Goal: Information Seeking & Learning: Learn about a topic

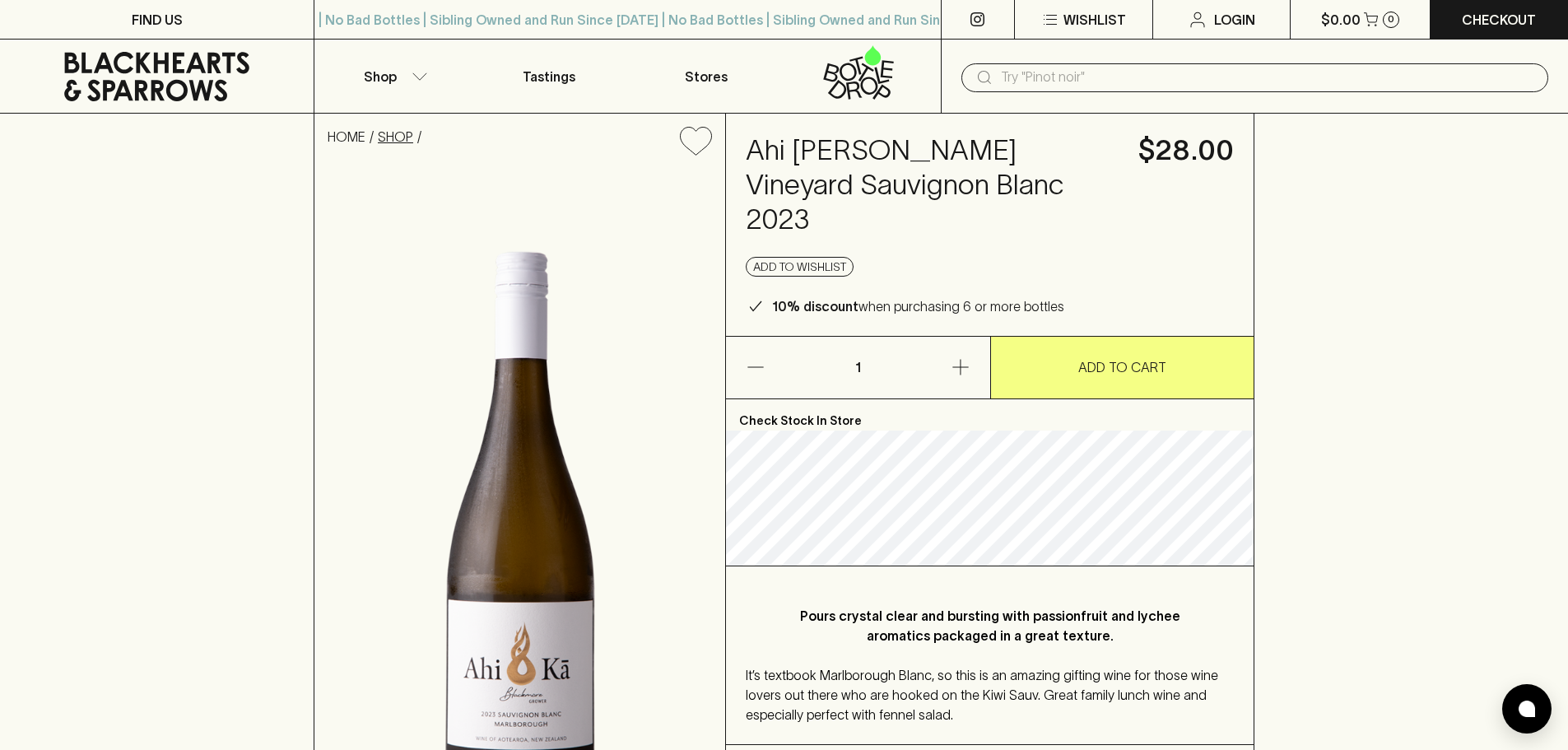
click at [392, 140] on link "SHOP" at bounding box center [395, 136] width 36 height 15
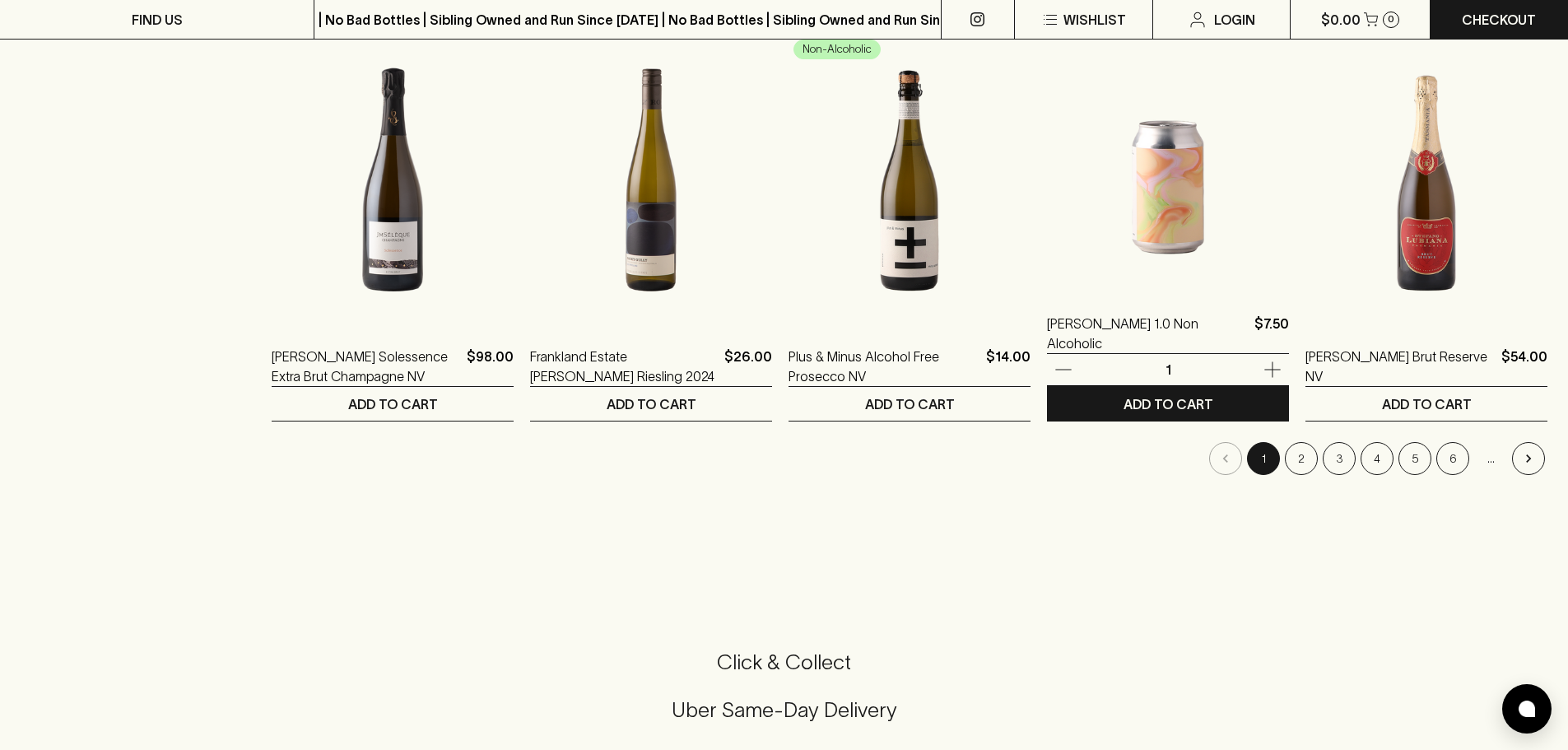
scroll to position [1565, 0]
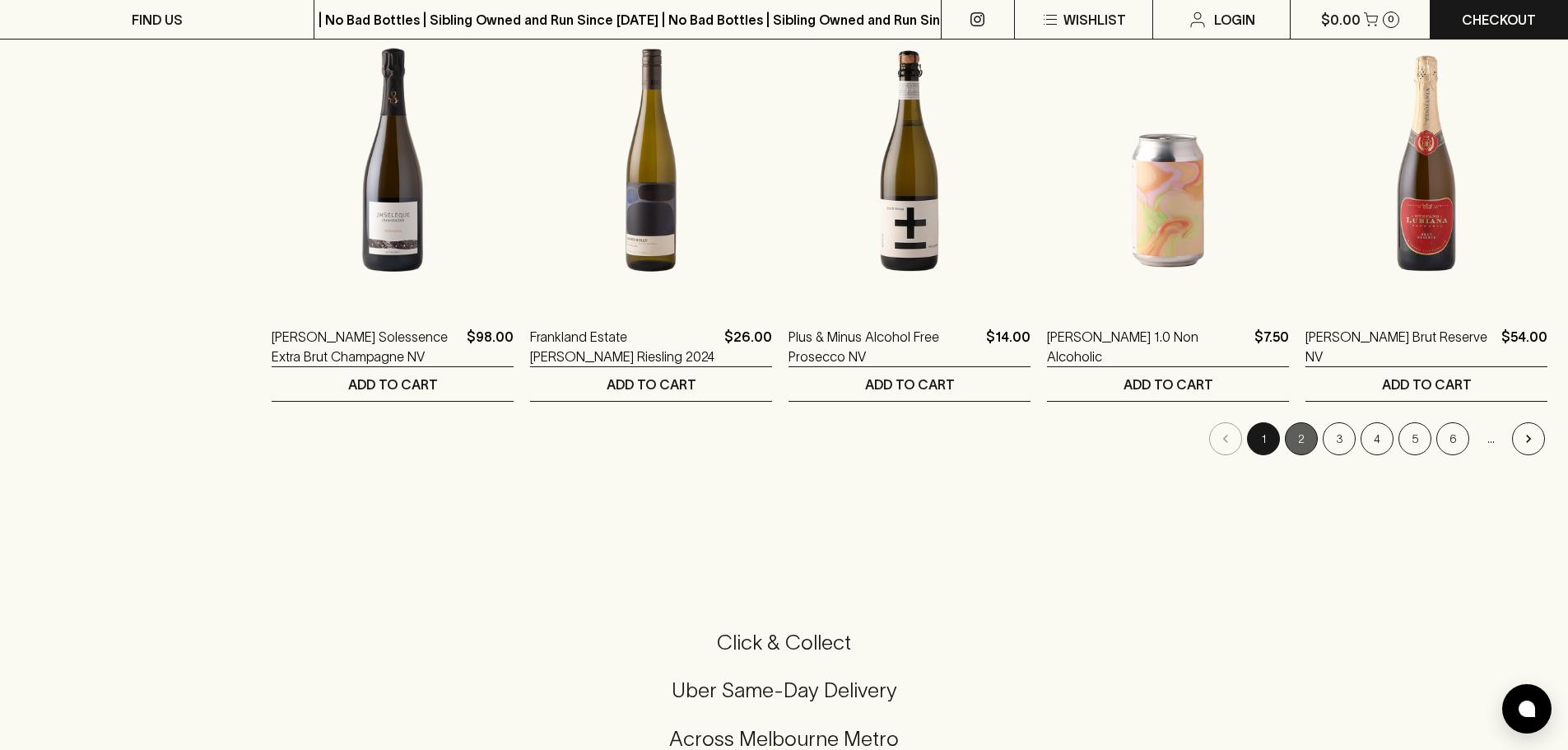
click at [1300, 427] on button "2" at bounding box center [1301, 439] width 33 height 33
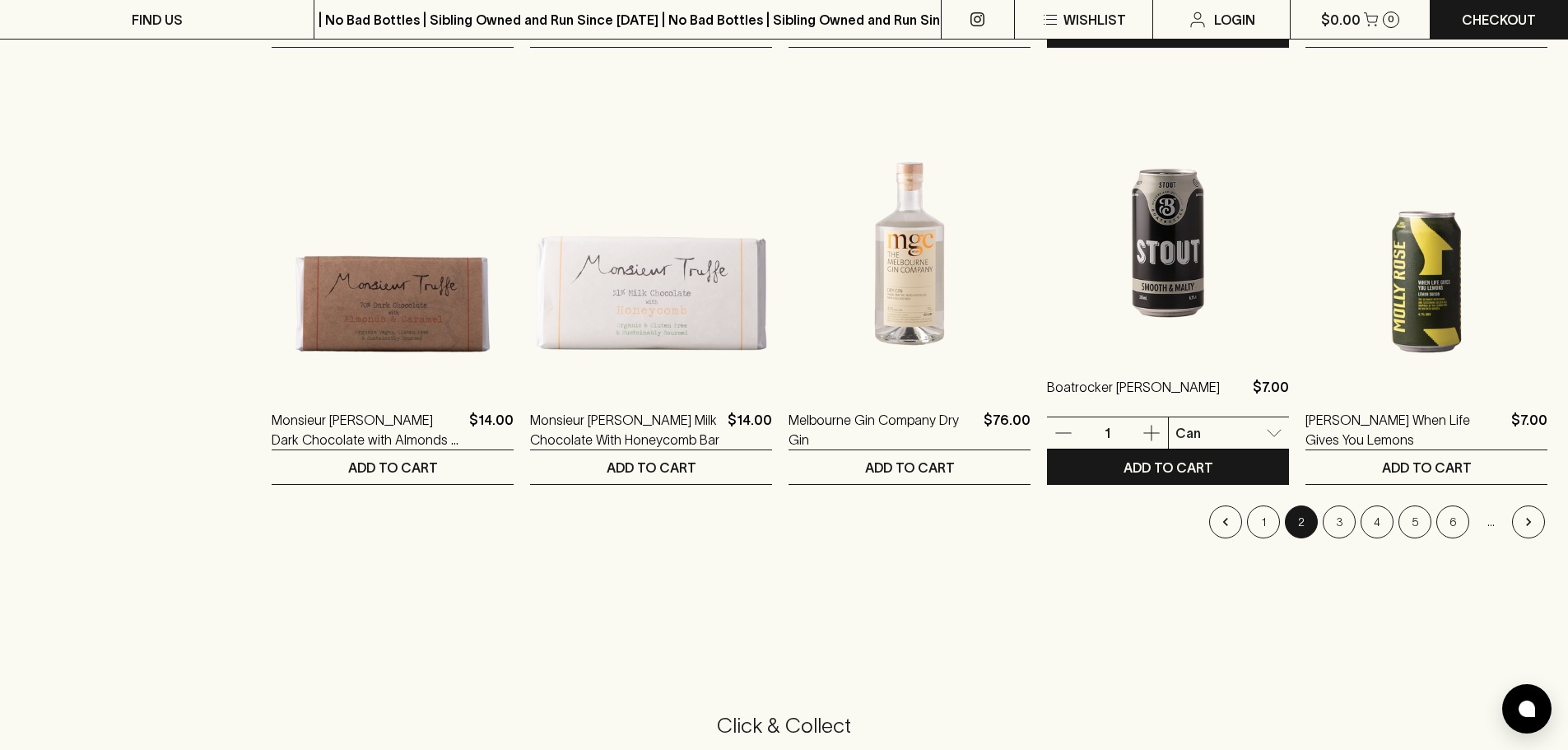
scroll to position [1482, 0]
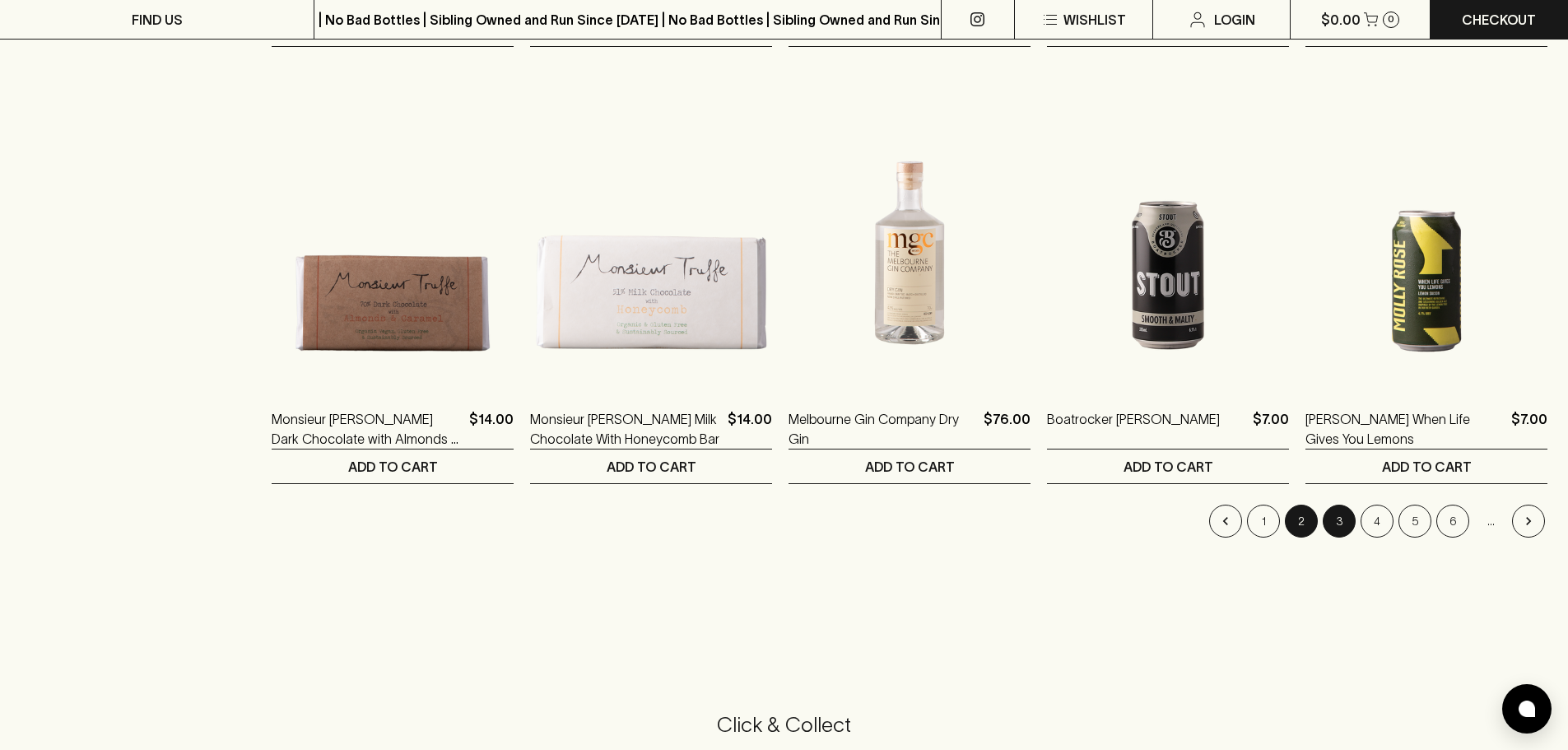
click at [1341, 517] on button "3" at bounding box center [1339, 522] width 33 height 33
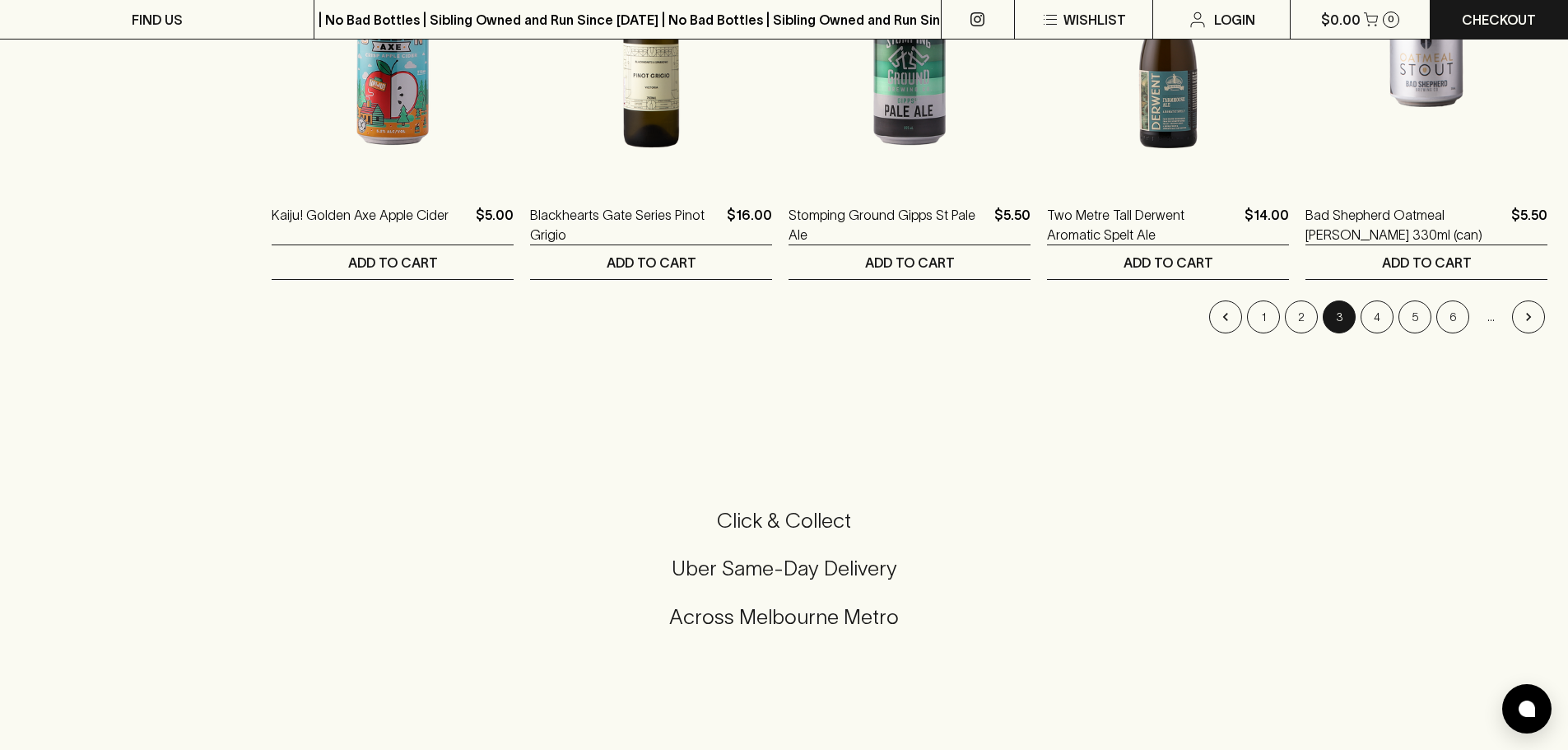
scroll to position [1894, 0]
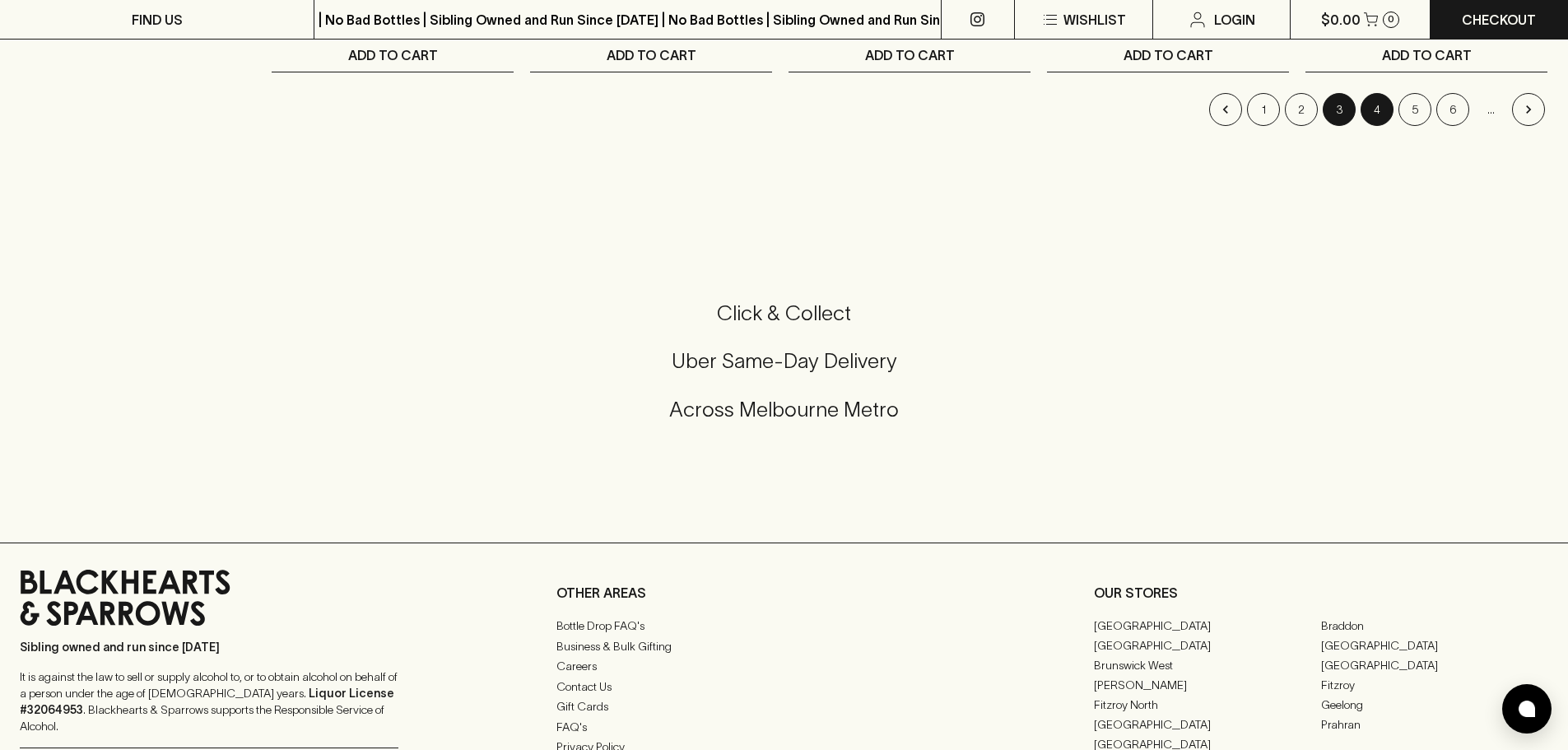
click at [1380, 107] on button "4" at bounding box center [1377, 110] width 33 height 33
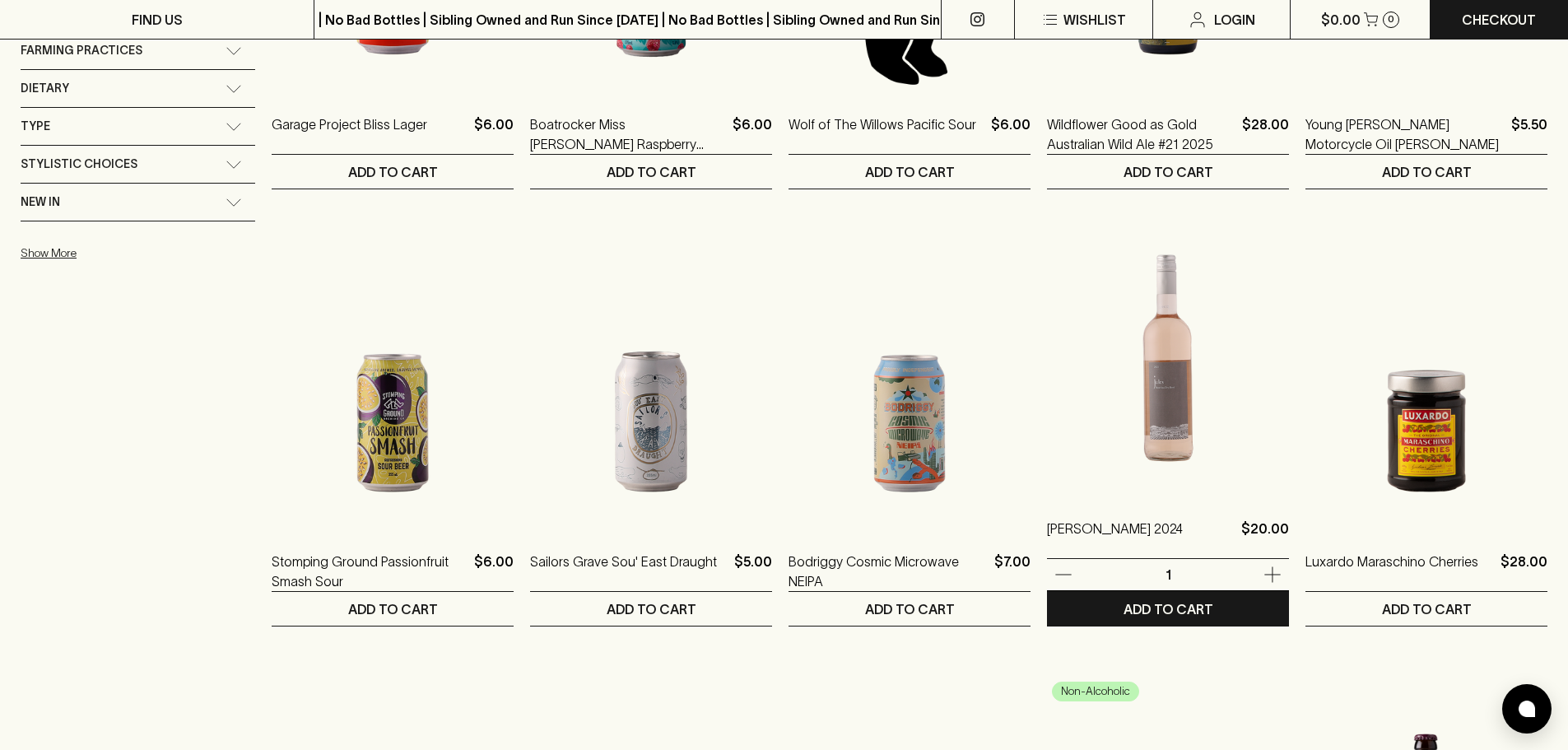
scroll to position [494, 0]
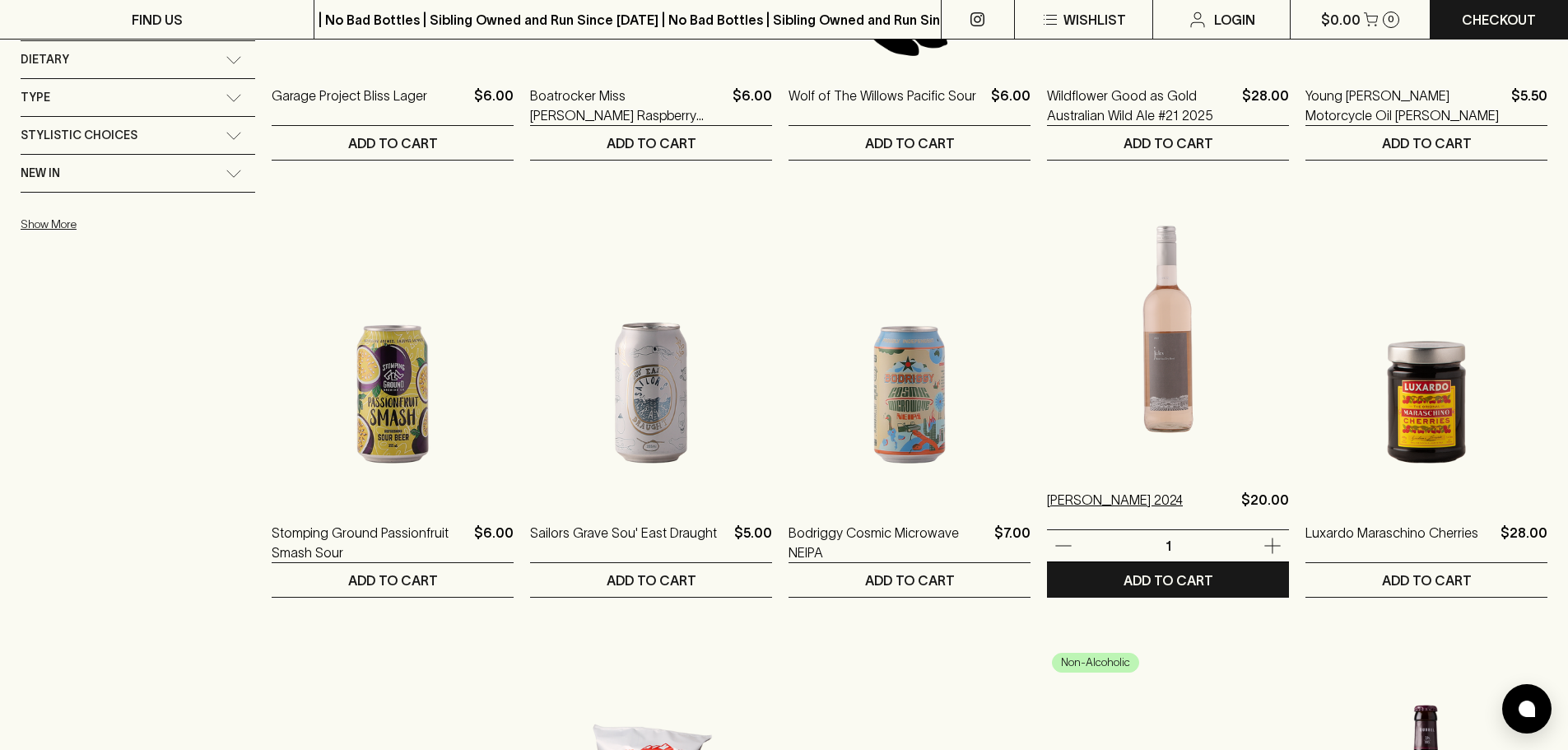
click at [1115, 508] on p "Jules Rosé 2024" at bounding box center [1115, 509] width 136 height 39
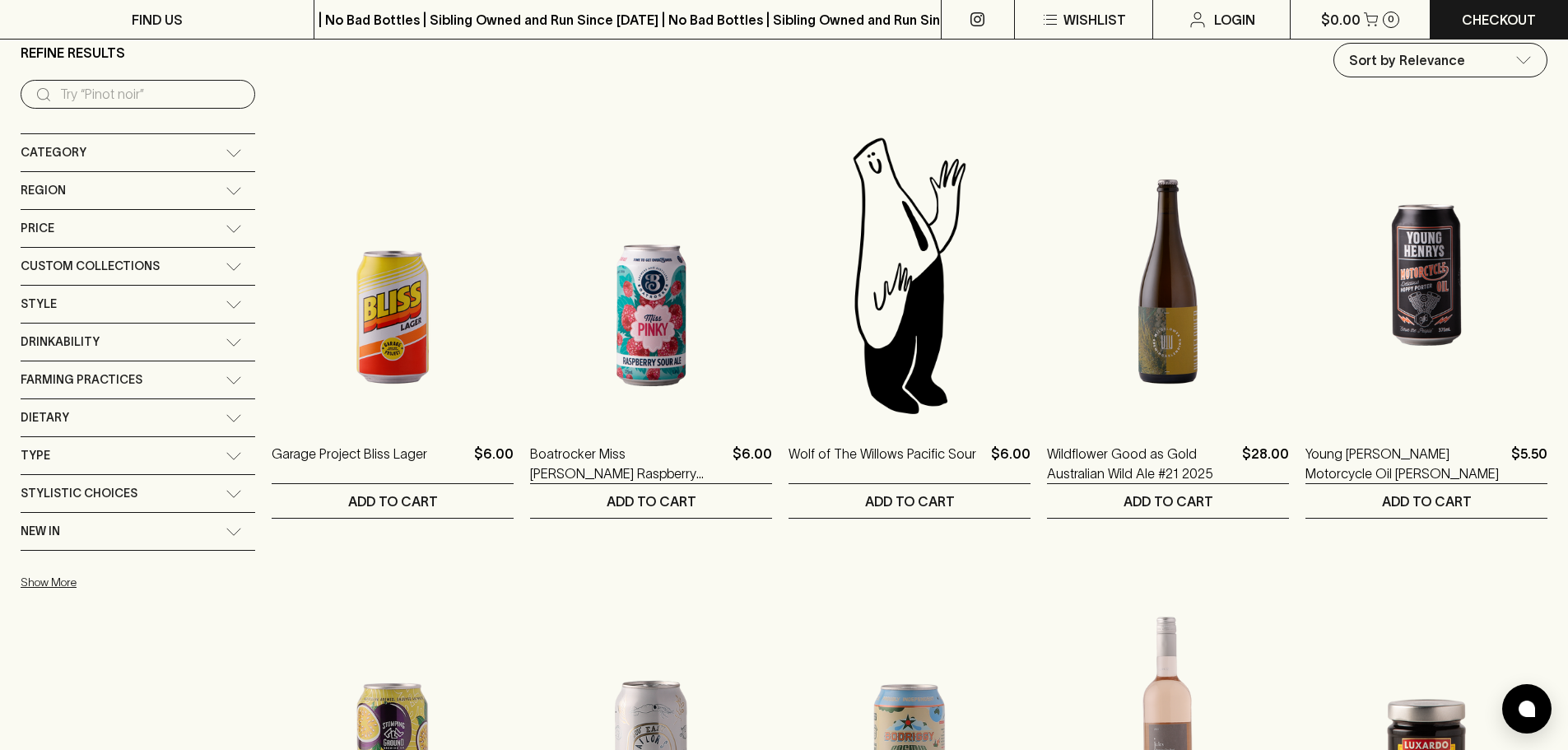
scroll to position [165, 0]
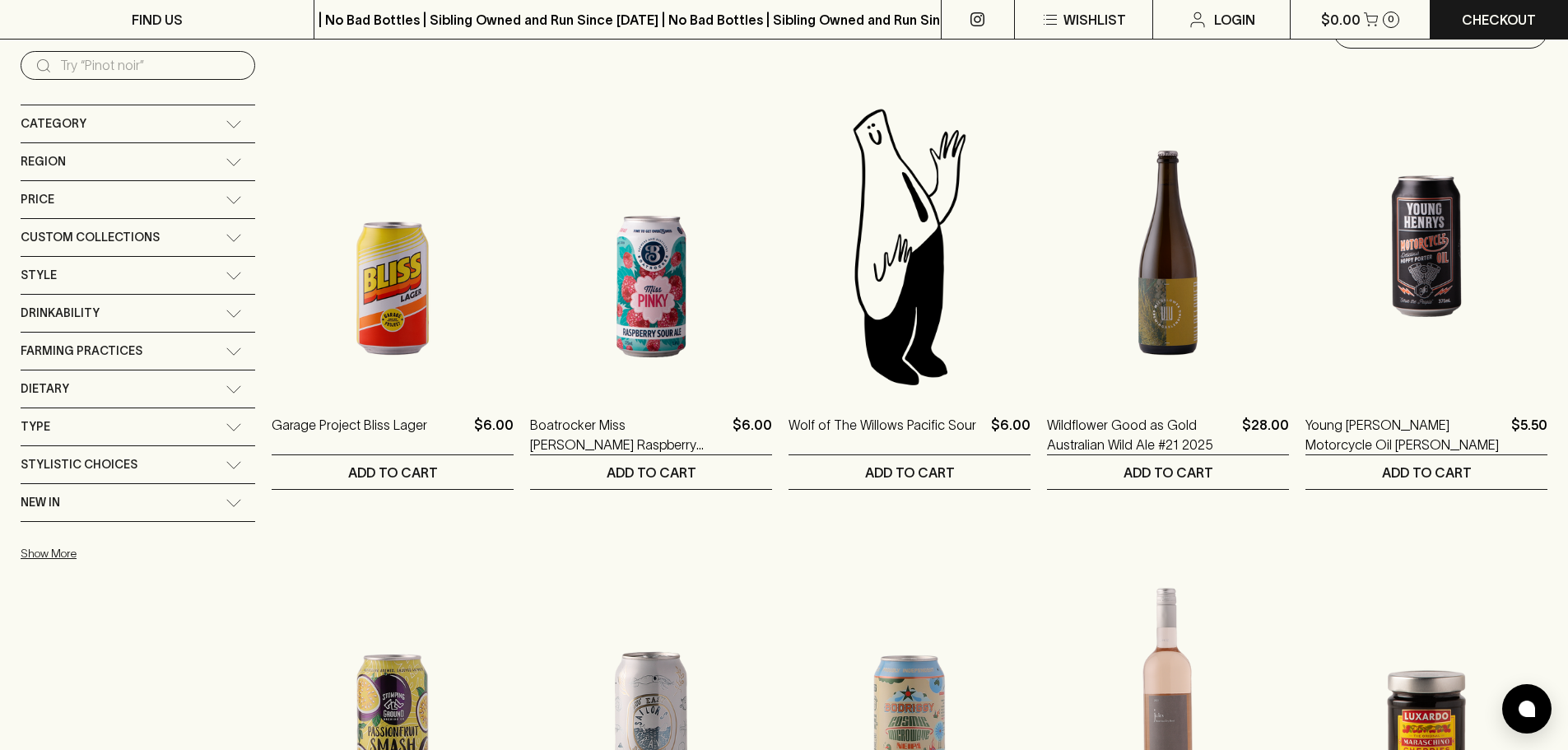
click at [226, 385] on icon at bounding box center [234, 389] width 17 height 8
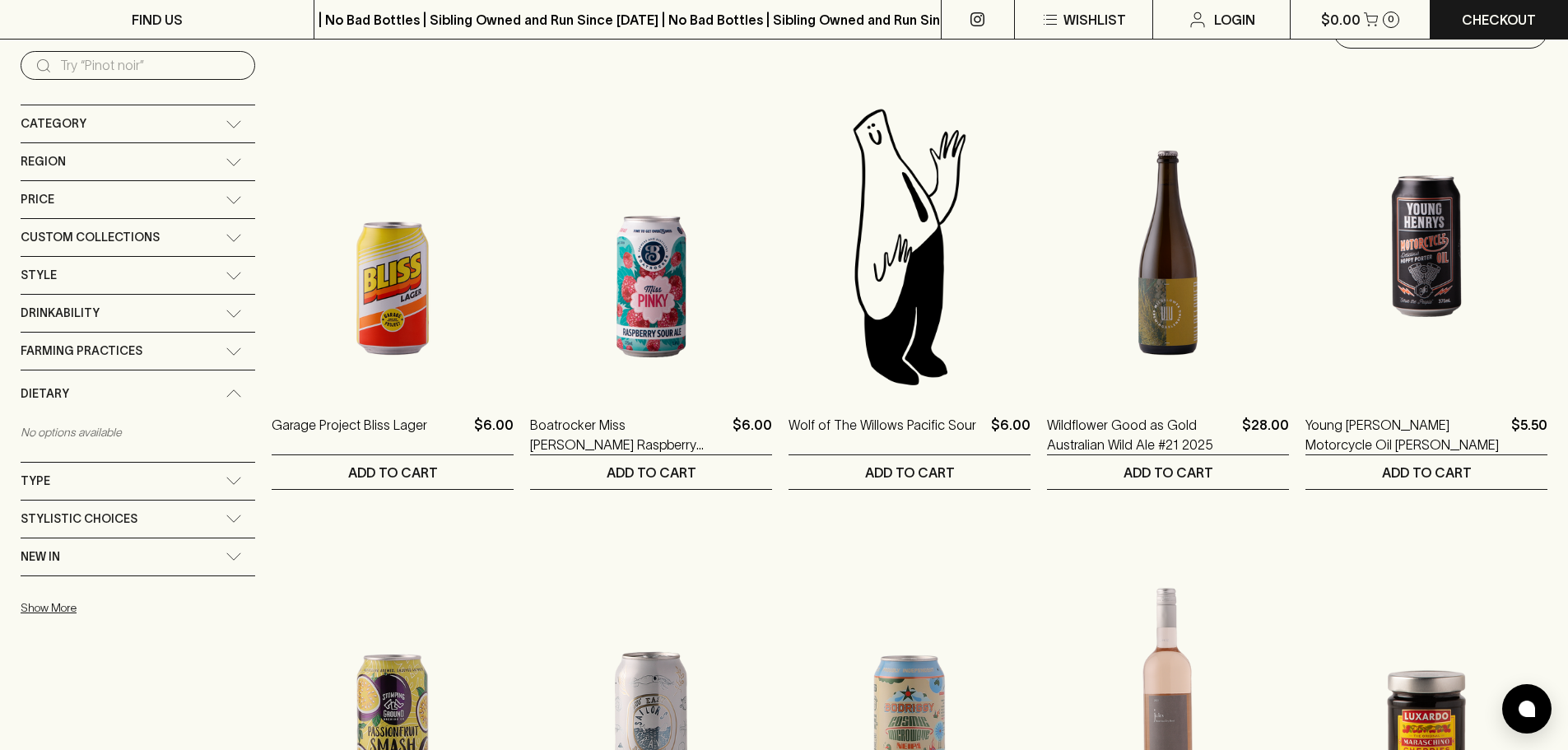
click at [209, 385] on div "Dietary" at bounding box center [138, 394] width 234 height 47
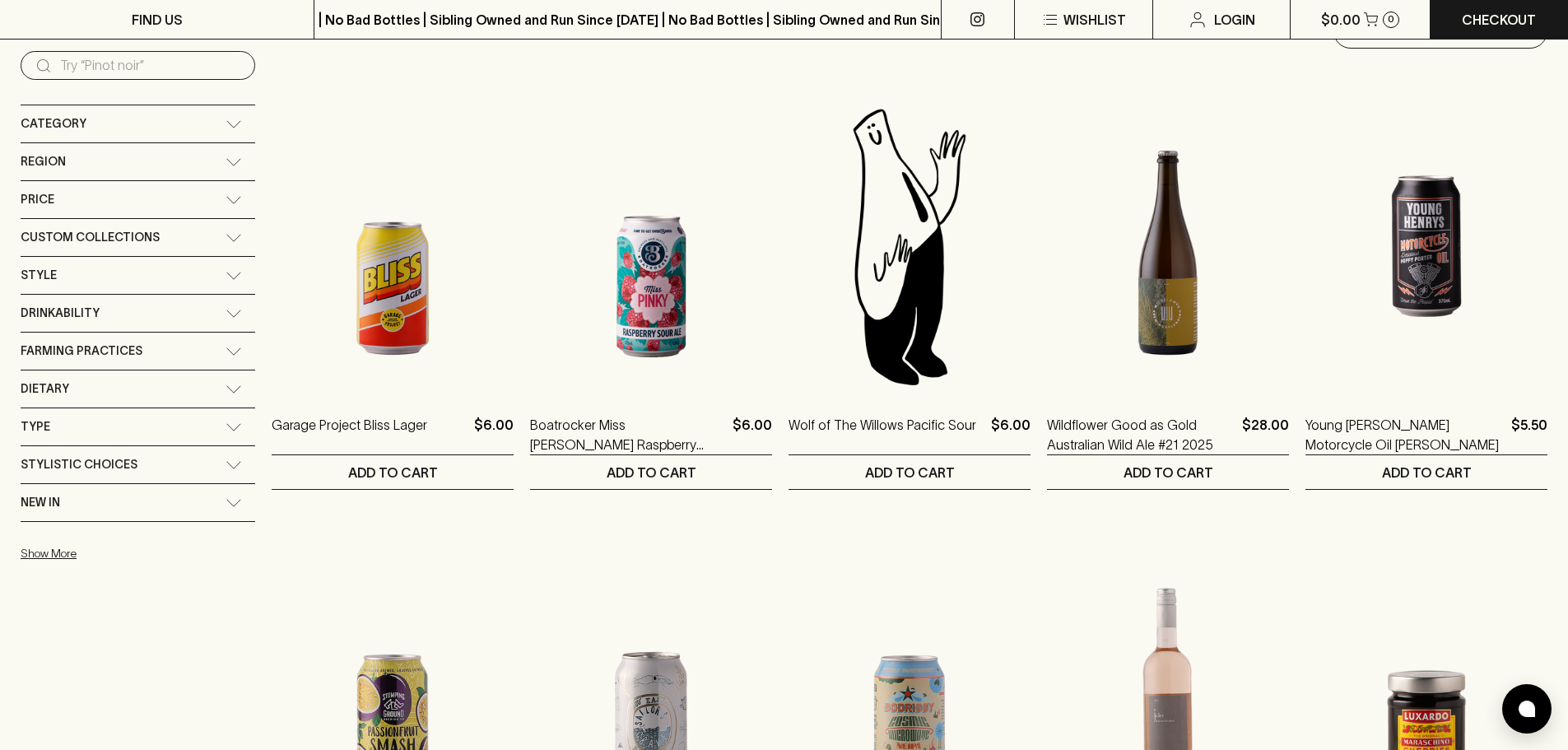
click at [211, 118] on div "Category" at bounding box center [138, 124] width 234 height 37
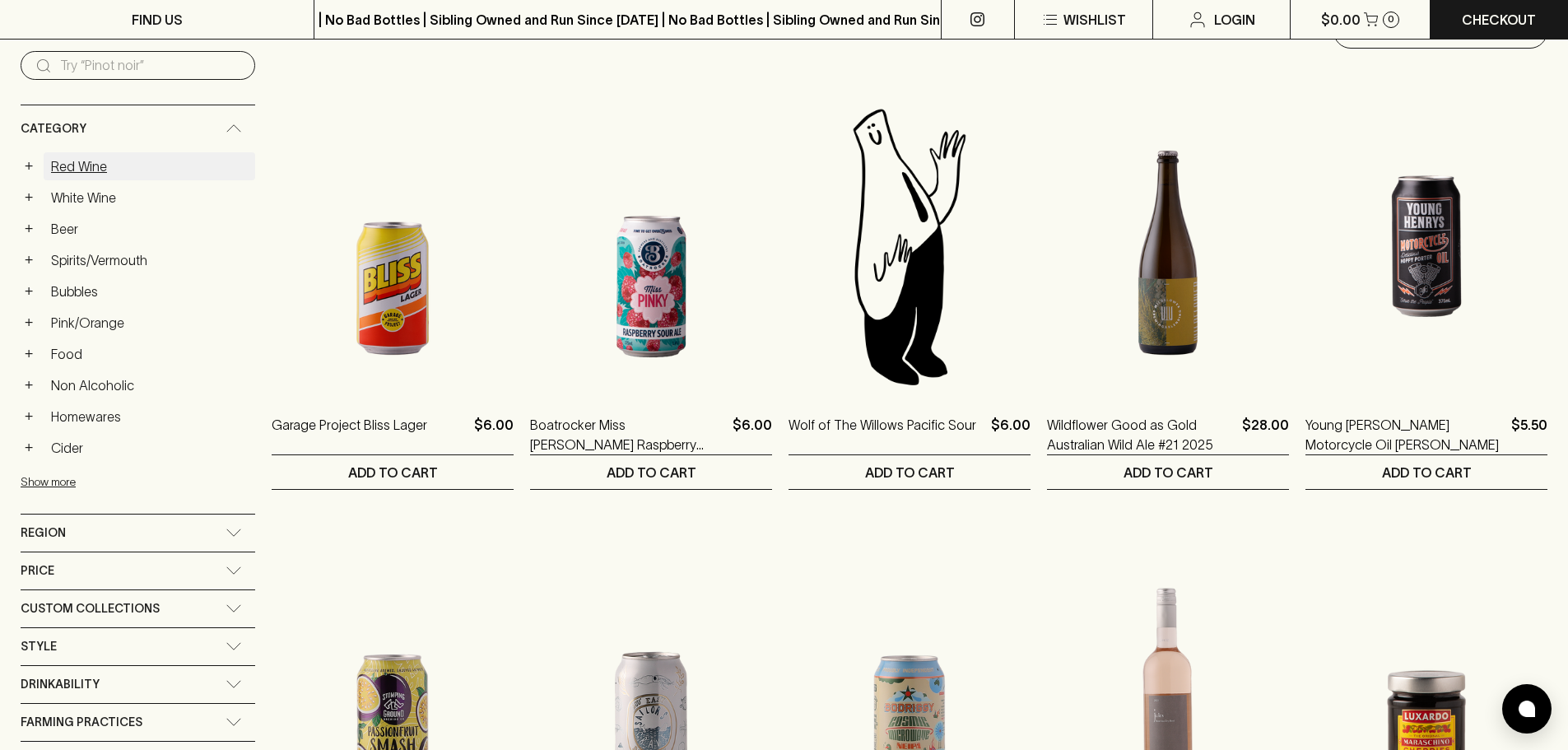
click at [57, 167] on link "Red Wine" at bounding box center [149, 167] width 212 height 28
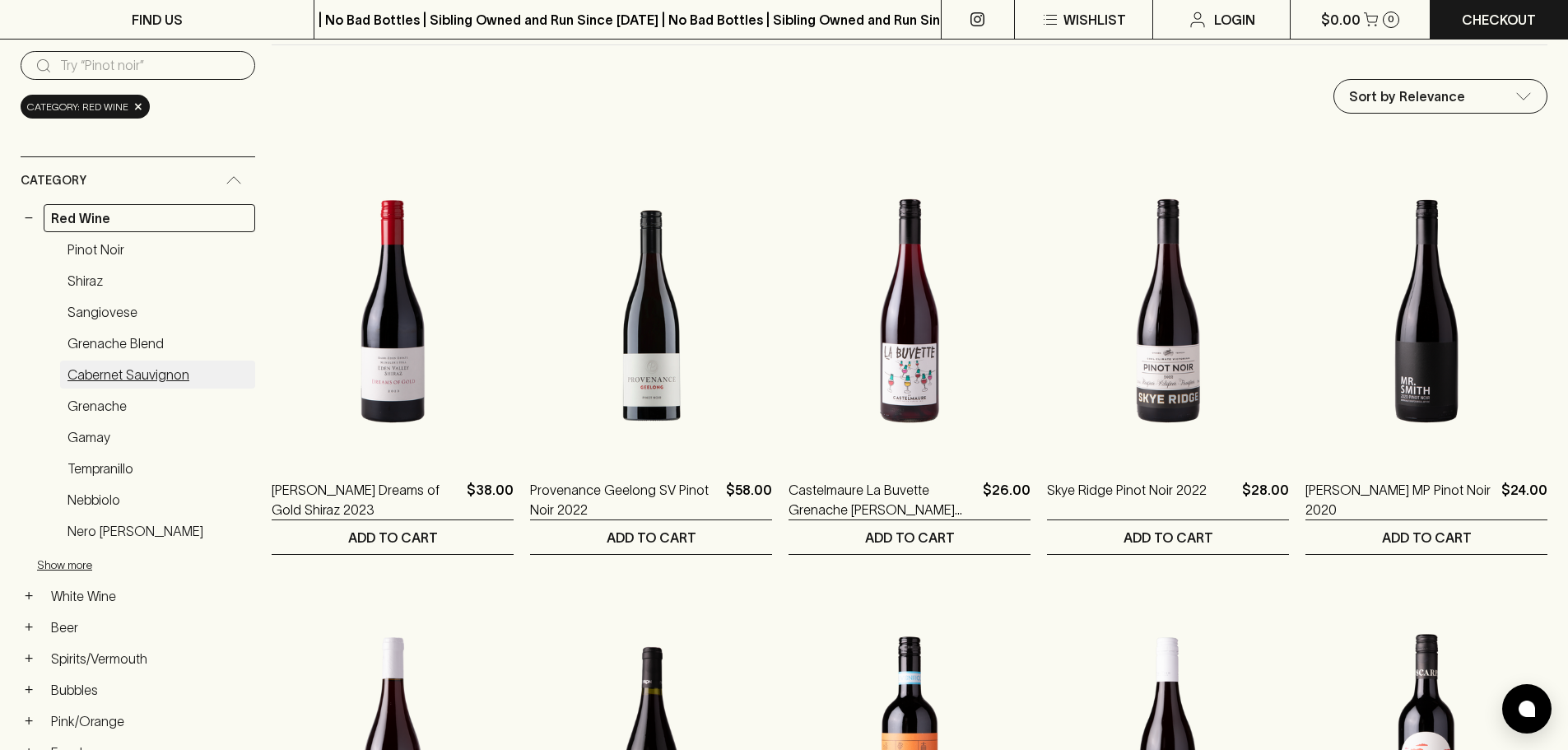
click at [116, 381] on link "Cabernet Sauvignon" at bounding box center [158, 375] width 195 height 28
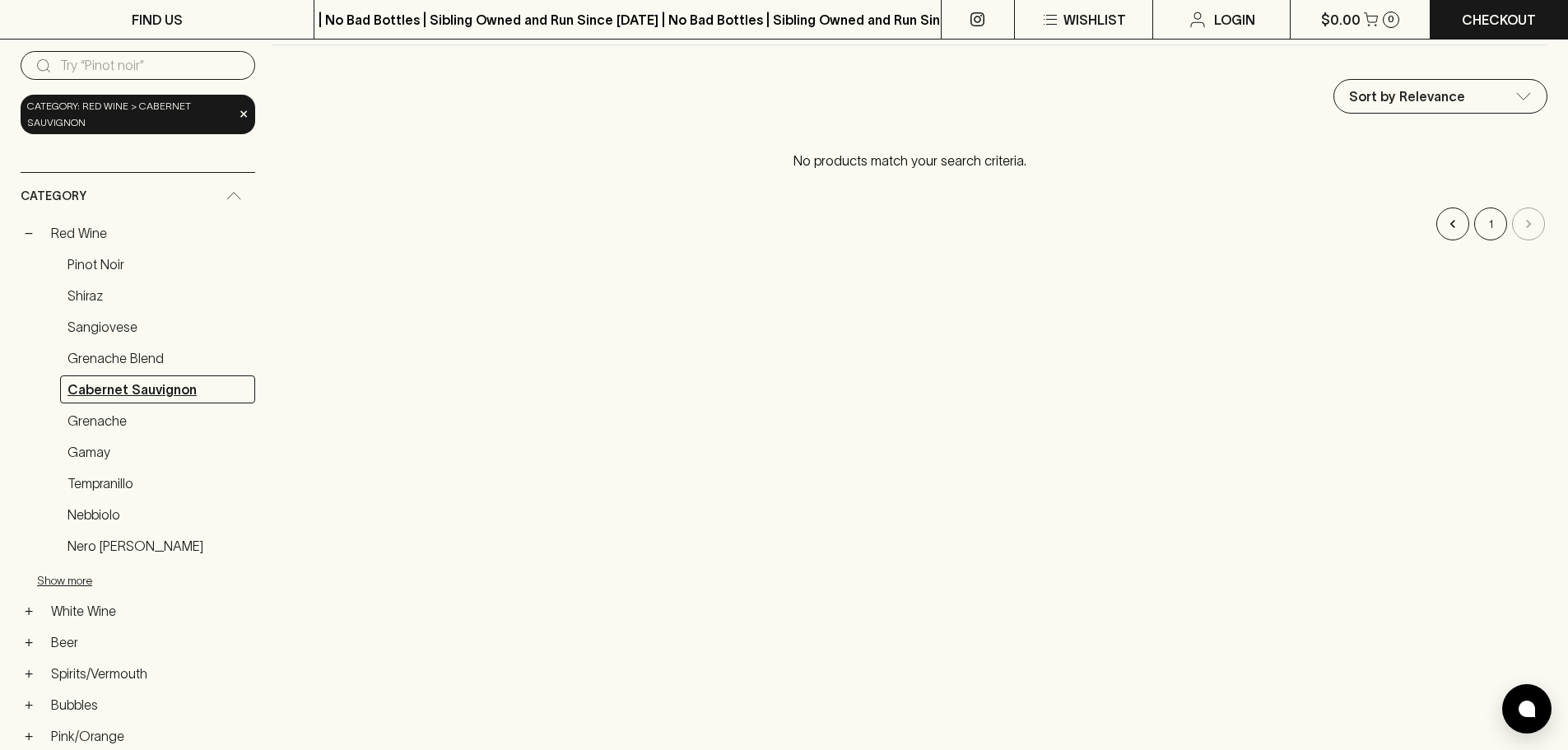
click at [143, 385] on link "Cabernet Sauvignon" at bounding box center [158, 390] width 195 height 28
click at [108, 423] on link "Grenache" at bounding box center [158, 420] width 195 height 28
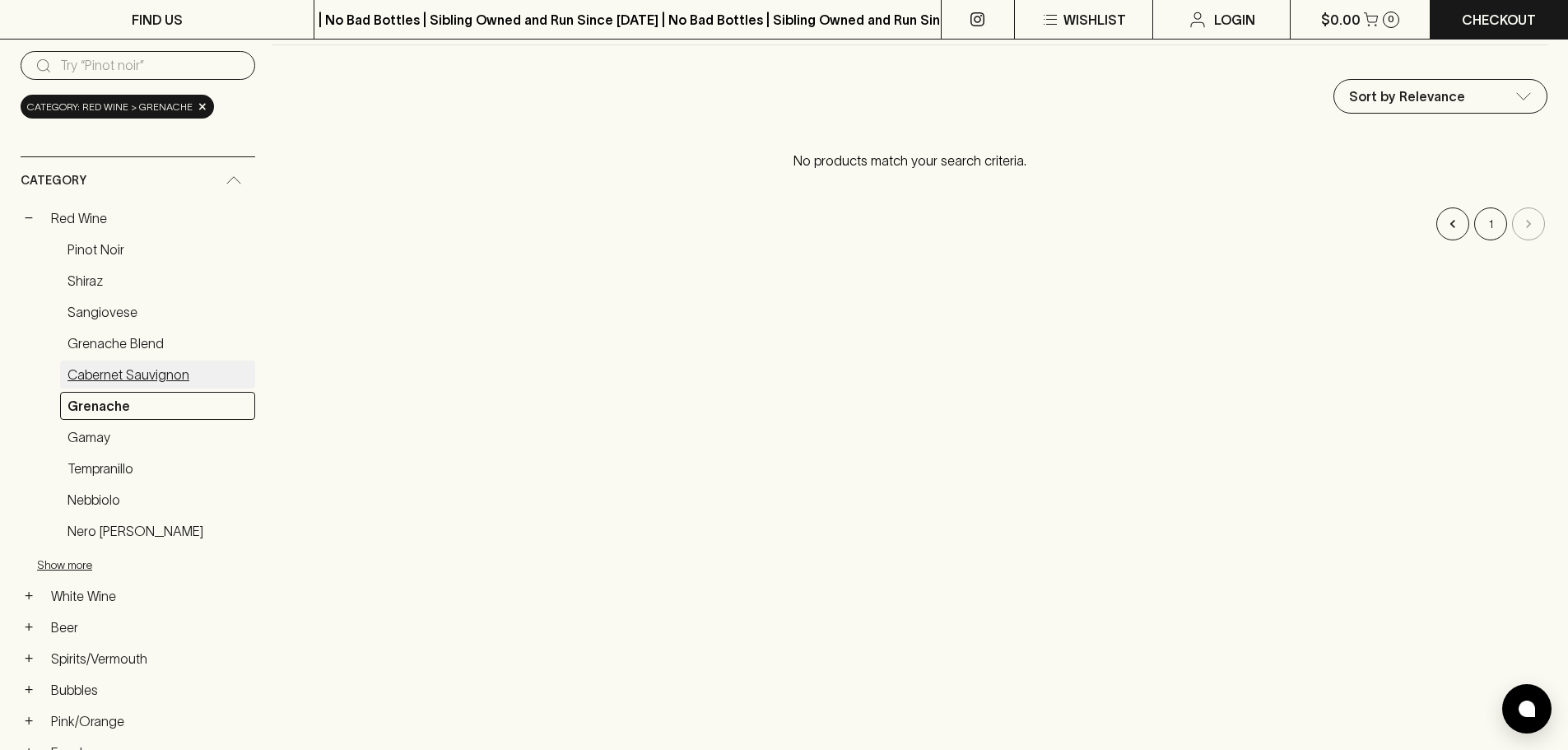
click at [116, 378] on link "Cabernet Sauvignon" at bounding box center [158, 375] width 195 height 28
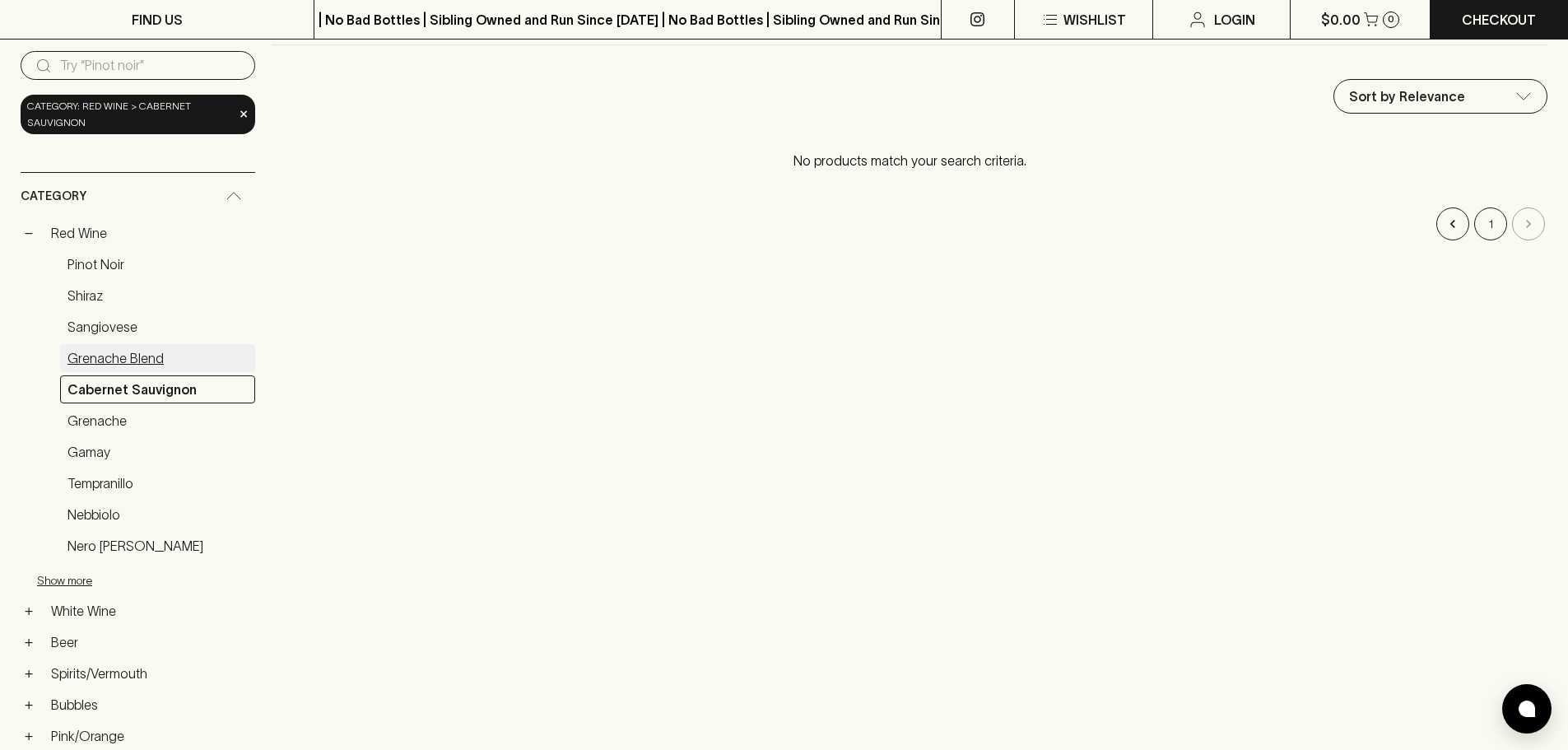
click at [120, 359] on link "Grenache Blend" at bounding box center [158, 358] width 195 height 28
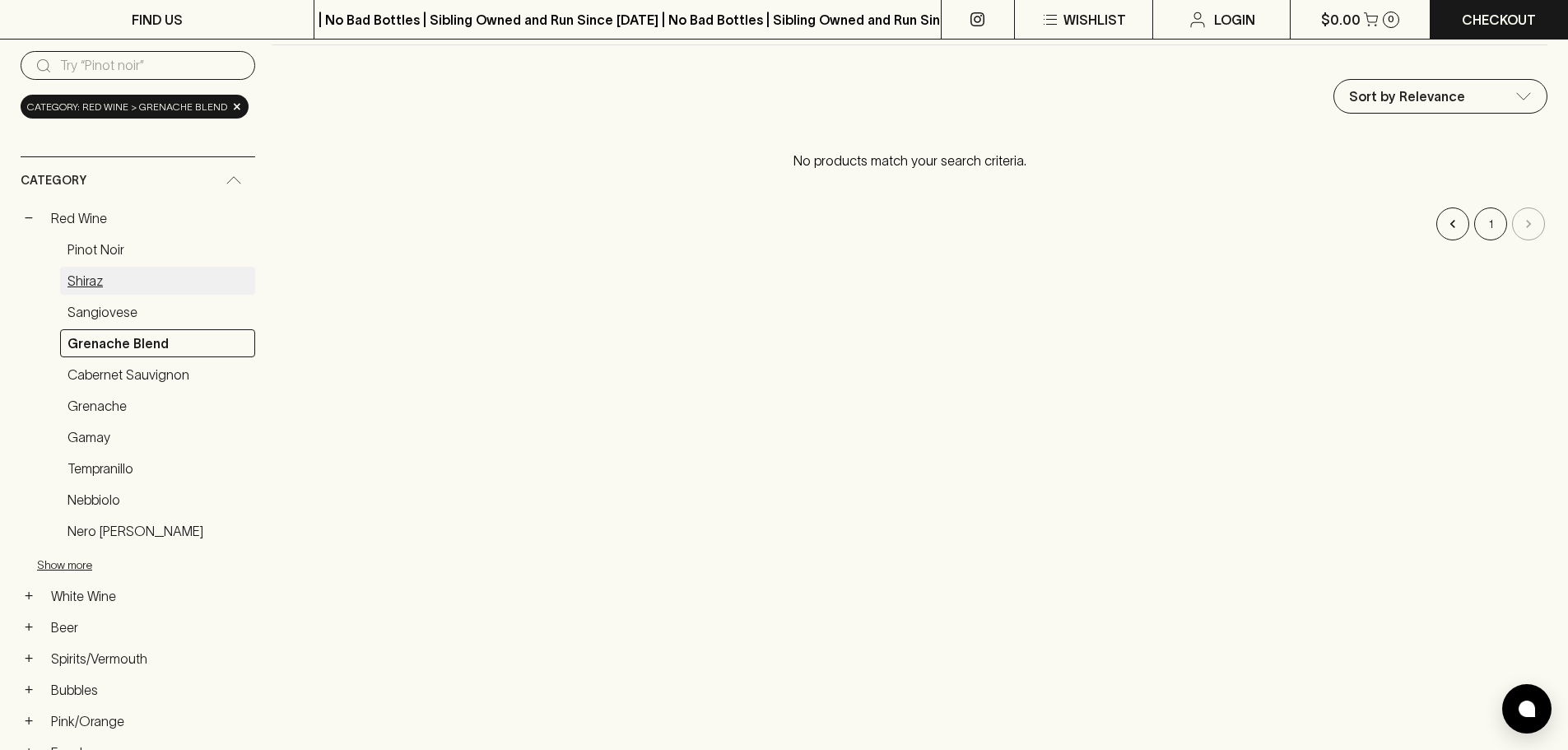
click at [114, 295] on link "Shiraz" at bounding box center [158, 281] width 195 height 28
click at [102, 247] on link "Pinot Noir" at bounding box center [158, 249] width 195 height 28
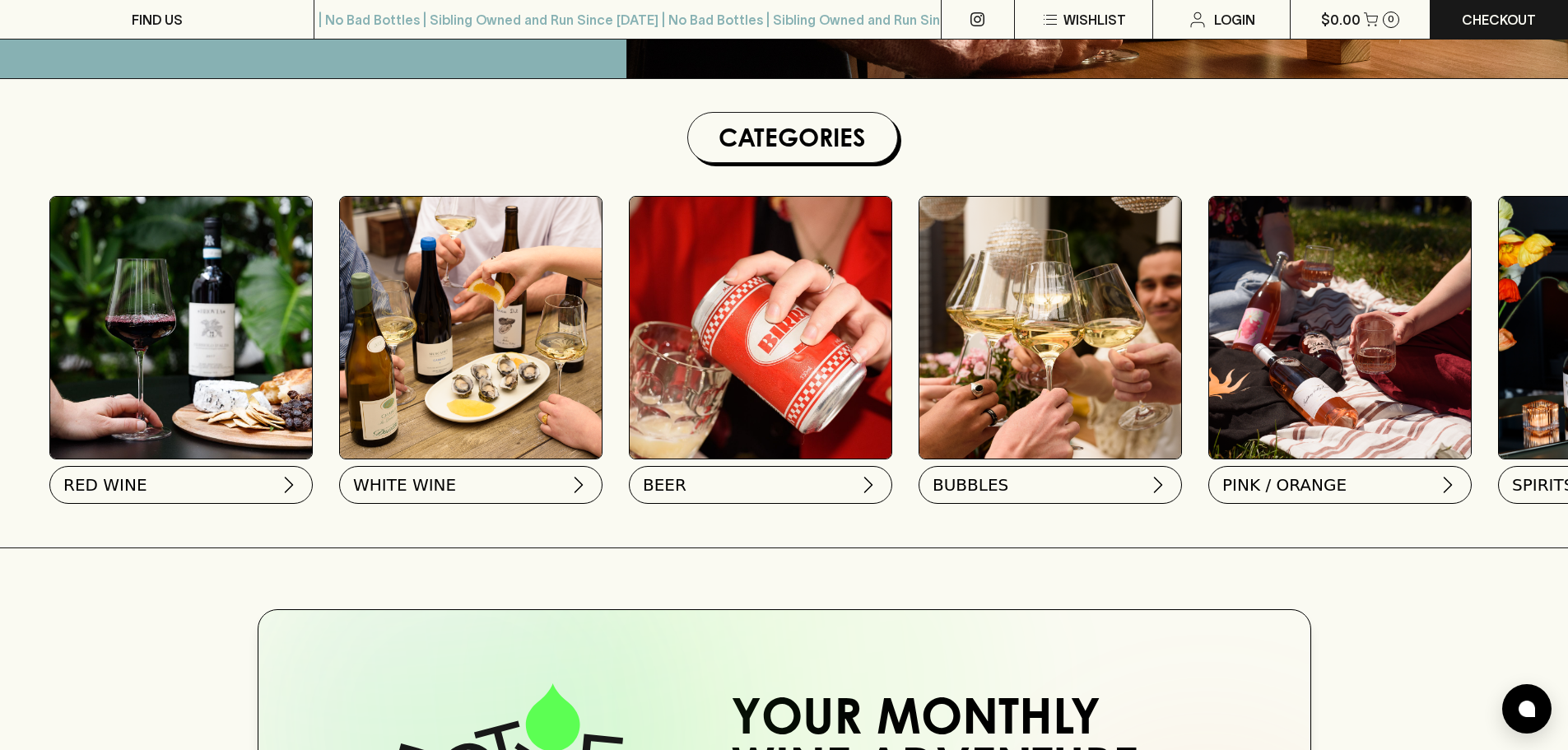
scroll to position [412, 0]
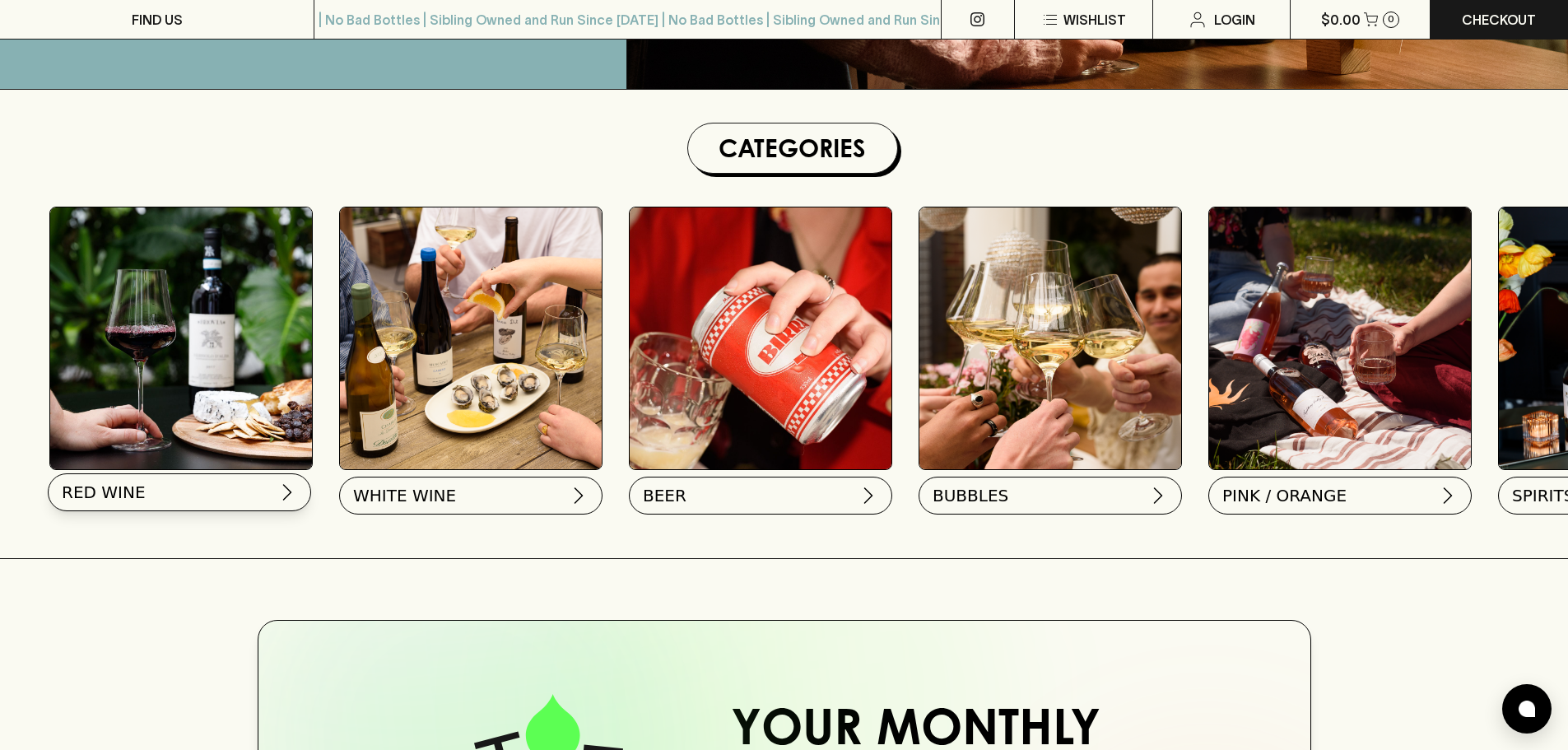
click at [115, 488] on span "RED WINE" at bounding box center [104, 492] width 84 height 23
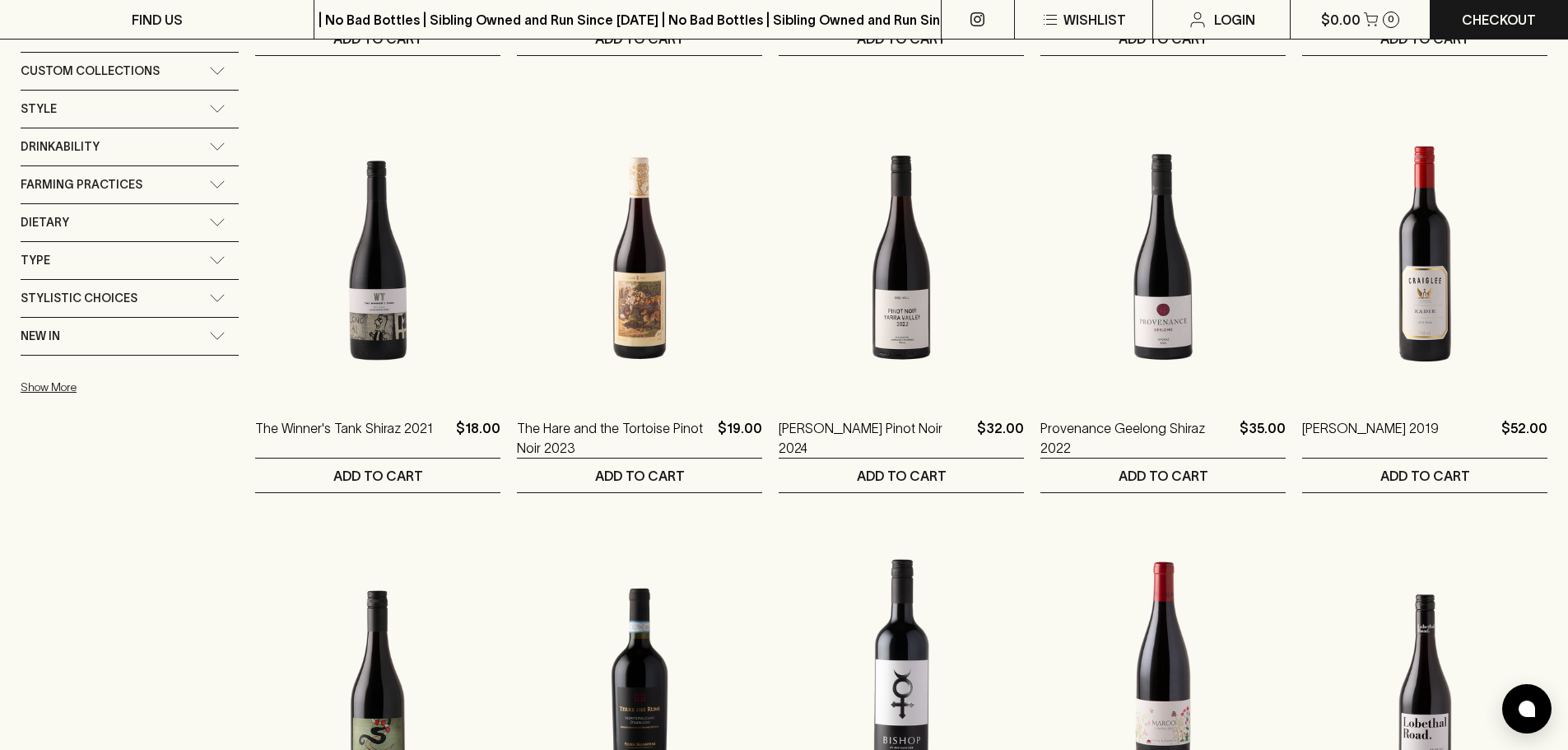
scroll to position [988, 0]
